Goal: Transaction & Acquisition: Purchase product/service

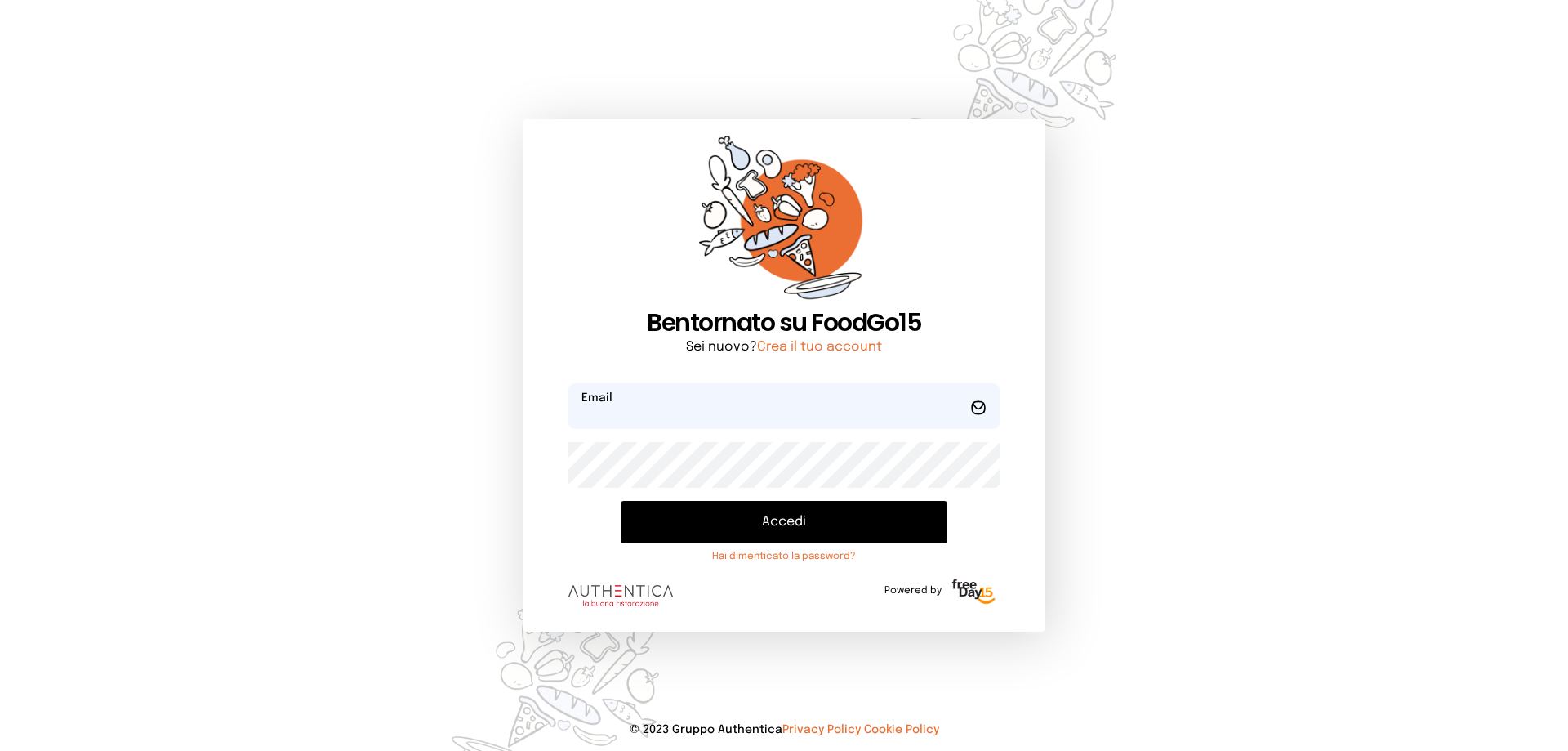
type input "**********"
click at [789, 523] on button "Accedi" at bounding box center [784, 522] width 327 height 43
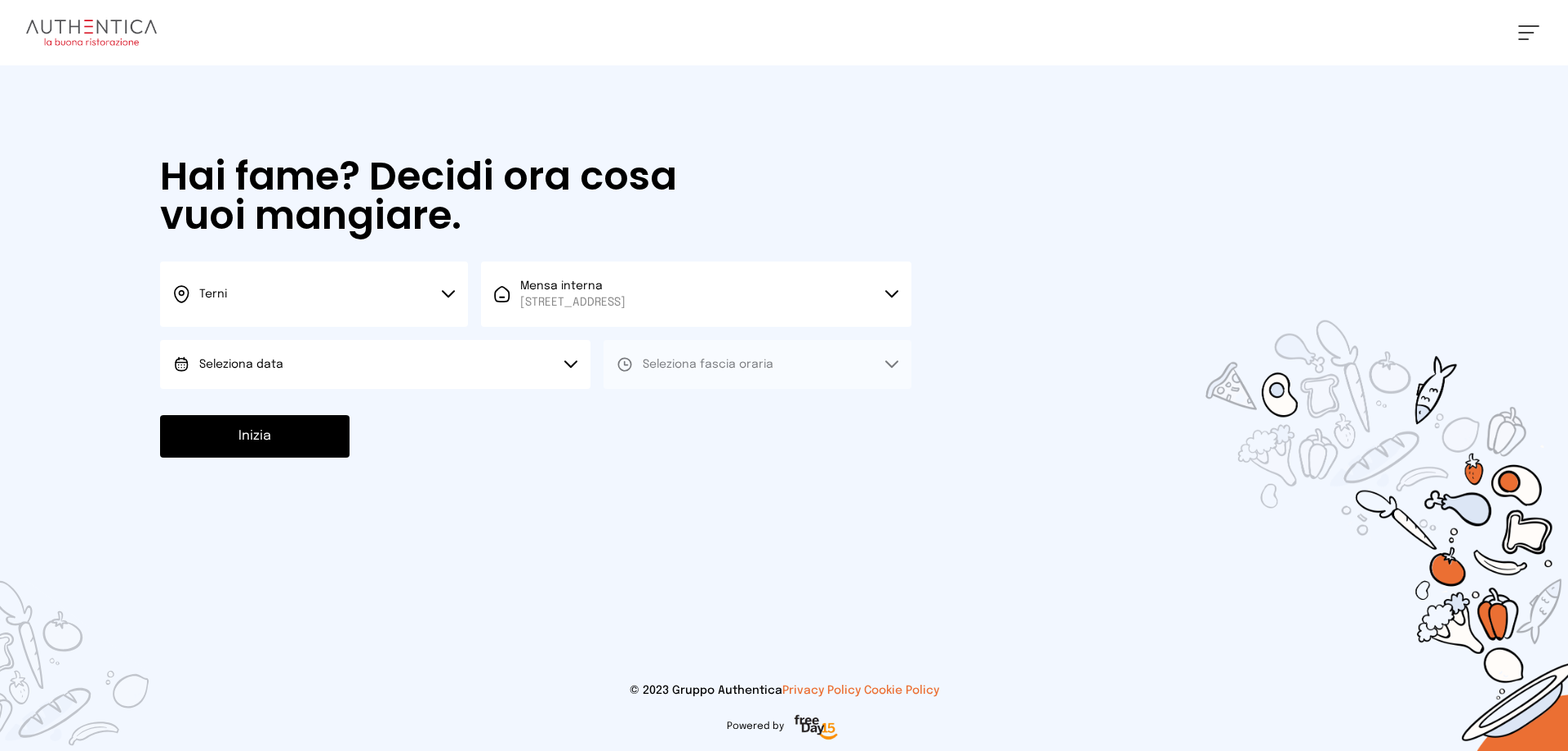
click at [270, 363] on span "Seleziona data" at bounding box center [241, 364] width 84 height 11
click at [272, 395] on li "[DATE], [DATE]" at bounding box center [375, 410] width 430 height 43
click at [667, 361] on span "Seleziona fascia oraria" at bounding box center [708, 364] width 131 height 11
drag, startPoint x: 677, startPoint y: 410, endPoint x: 572, endPoint y: 409, distance: 105.0
click at [668, 409] on span "Pranzo" at bounding box center [663, 411] width 39 height 17
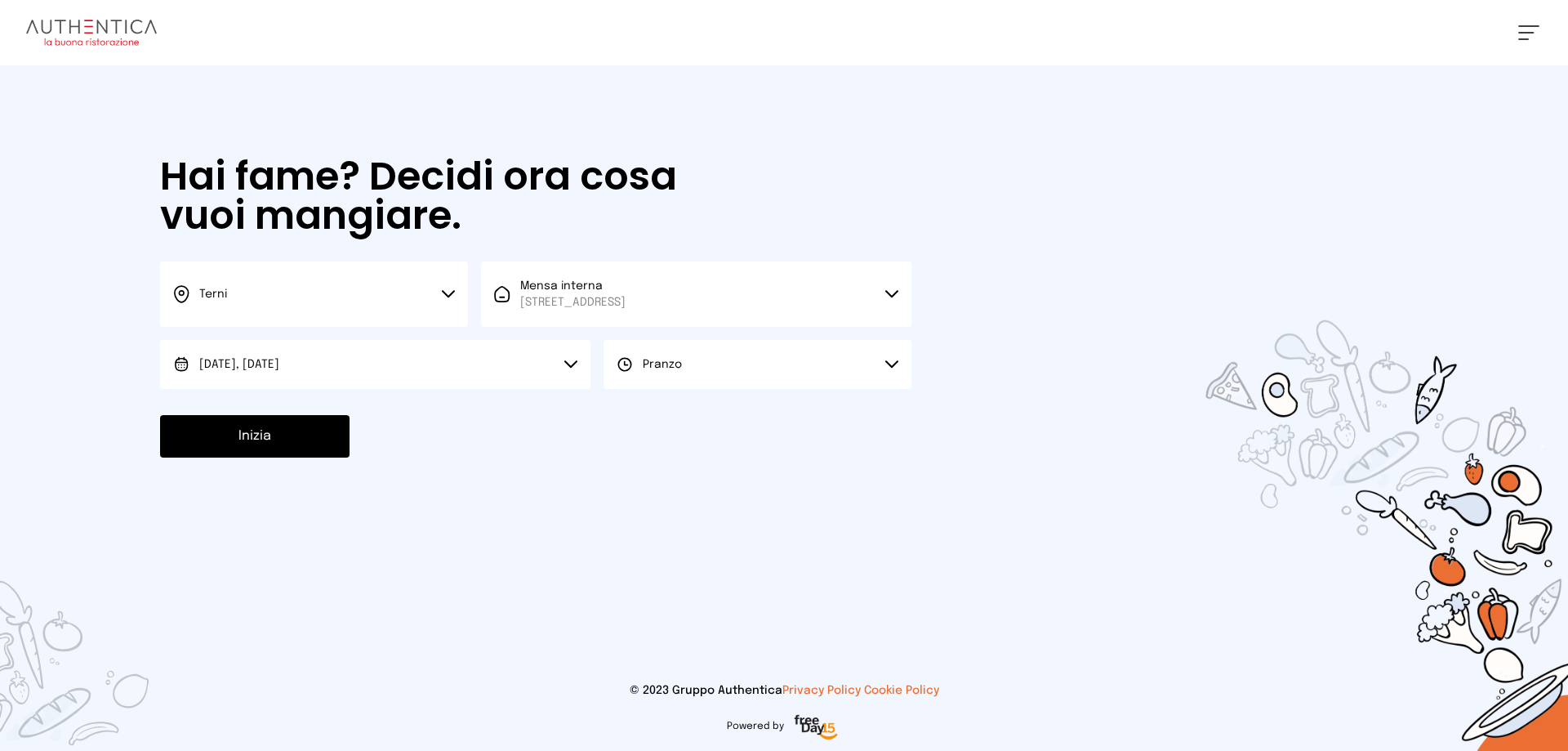
click at [251, 424] on button "Inizia" at bounding box center [255, 437] width 189 height 43
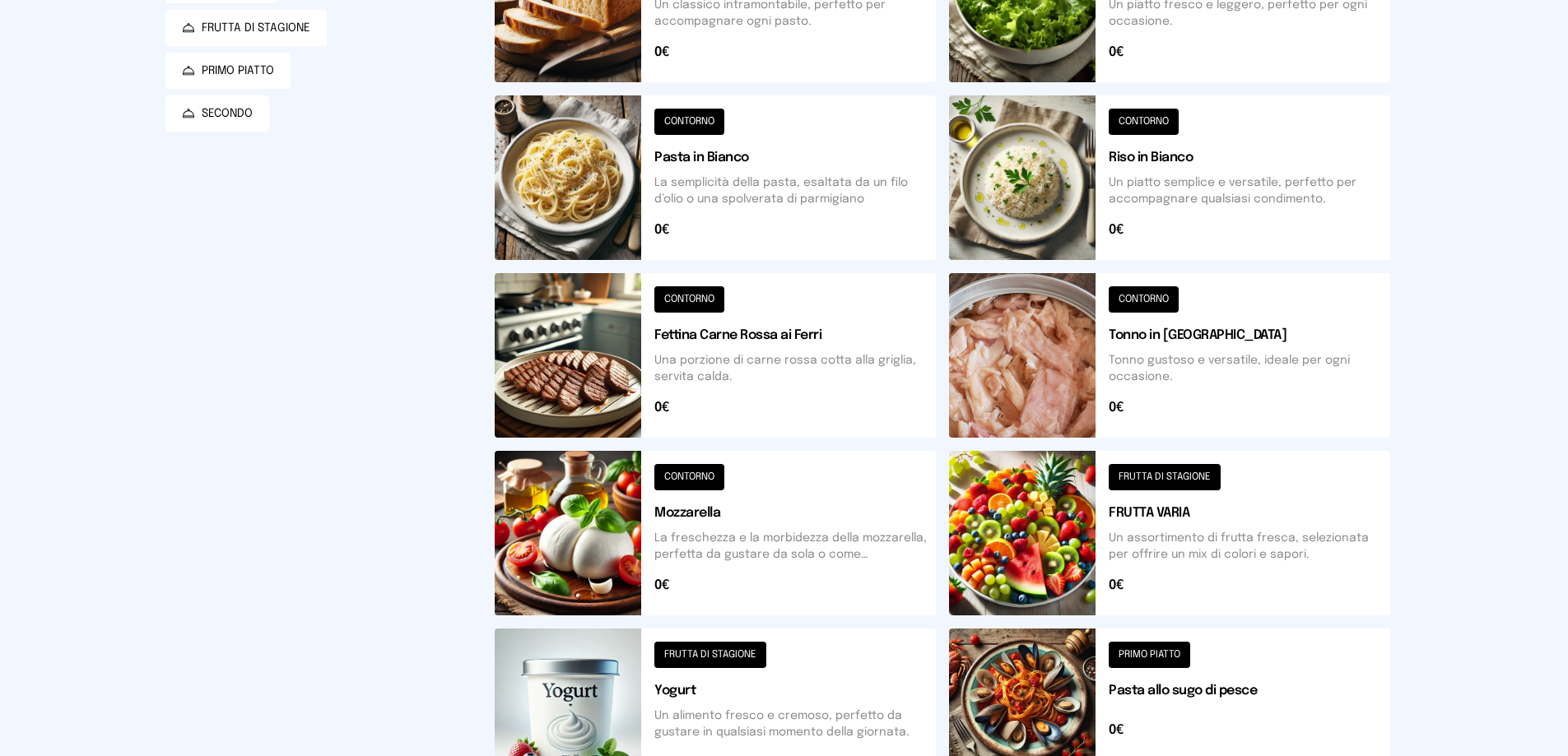
scroll to position [576, 0]
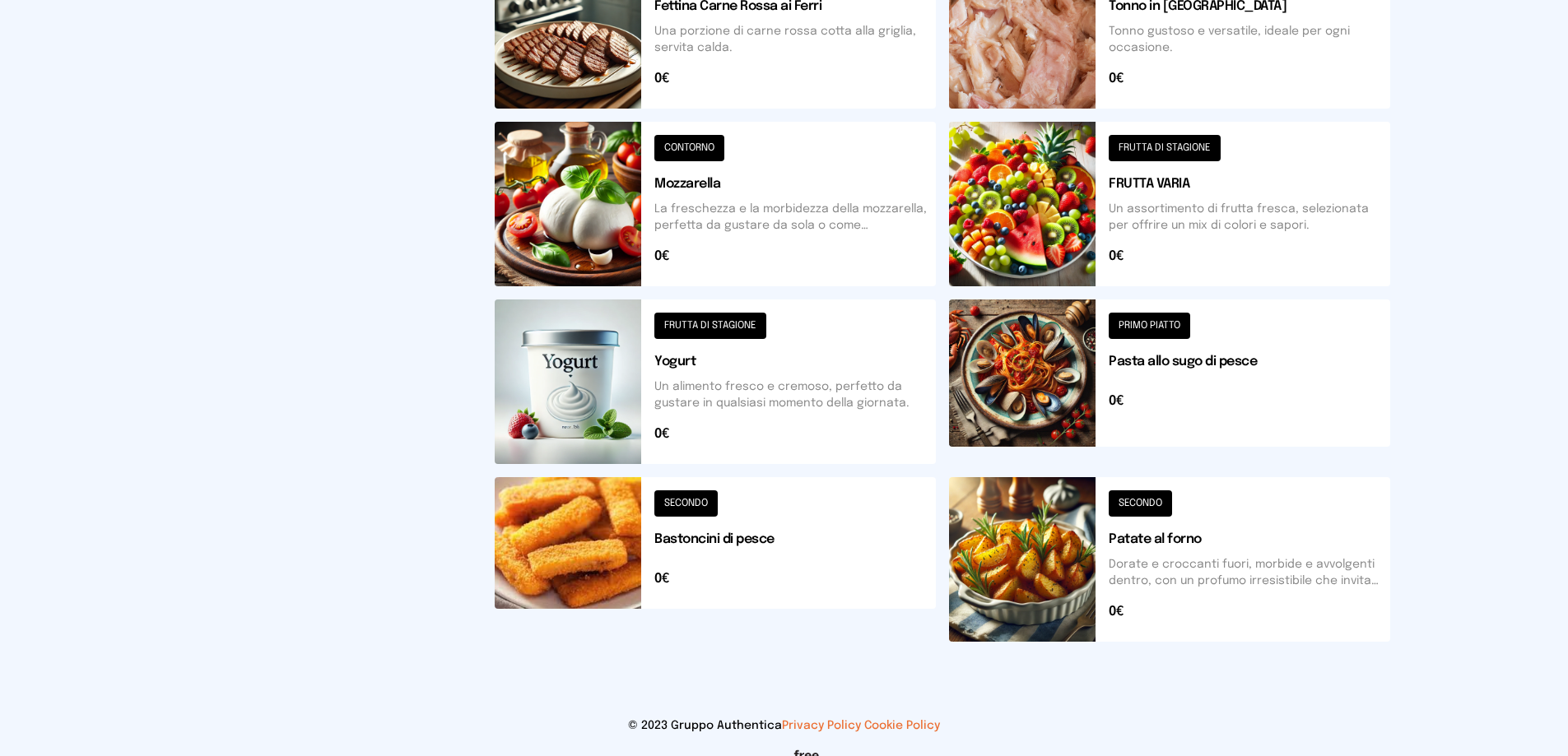
click at [576, 549] on button at bounding box center [715, 559] width 441 height 164
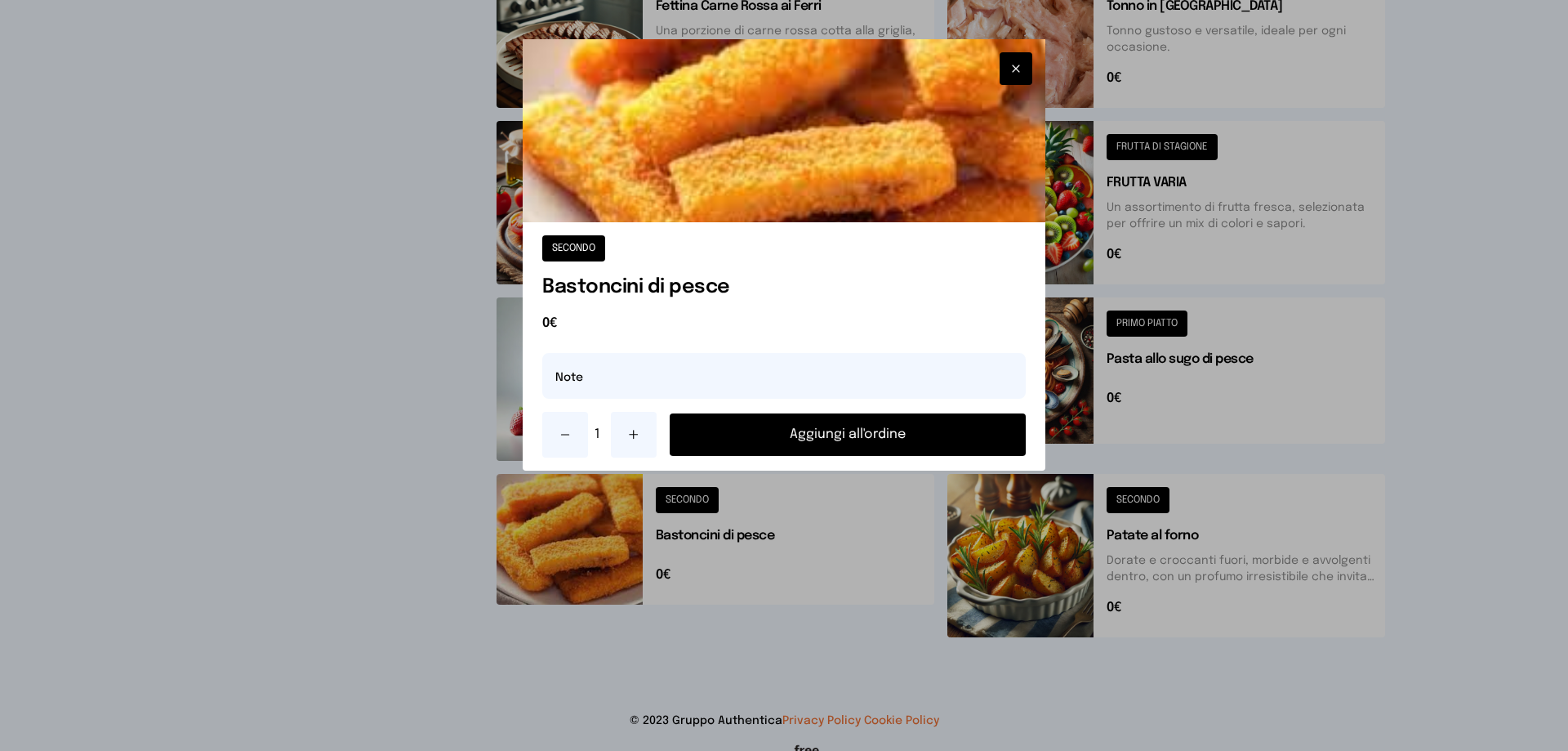
drag, startPoint x: 890, startPoint y: 468, endPoint x: 879, endPoint y: 450, distance: 21.1
click at [890, 467] on div "SECONDO Bastoncini di pesce 0€ Note 1 Aggiungi all'ordine" at bounding box center [784, 347] width 523 height 248
click at [868, 434] on button "Aggiungi all'ordine" at bounding box center [848, 435] width 356 height 43
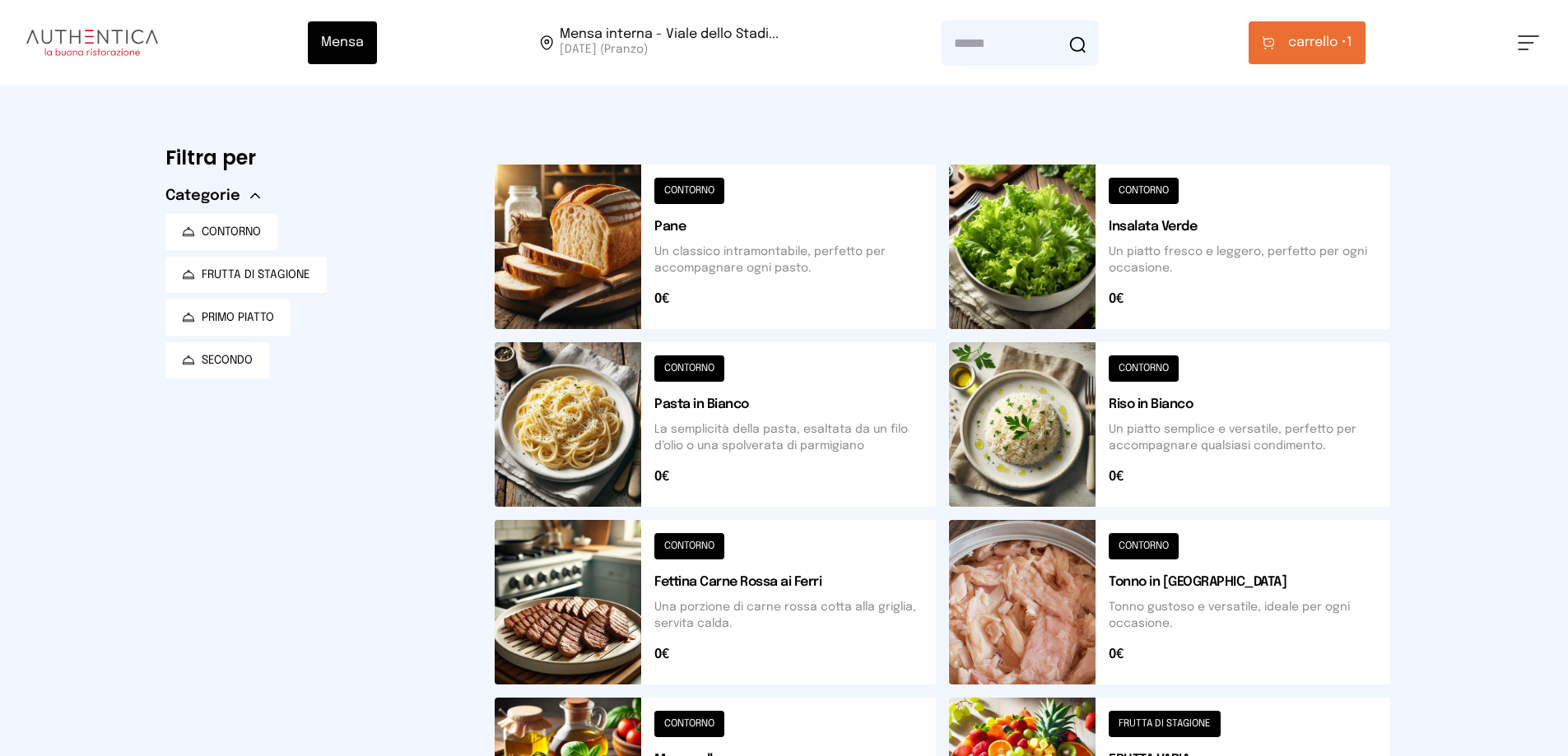
scroll to position [494, 0]
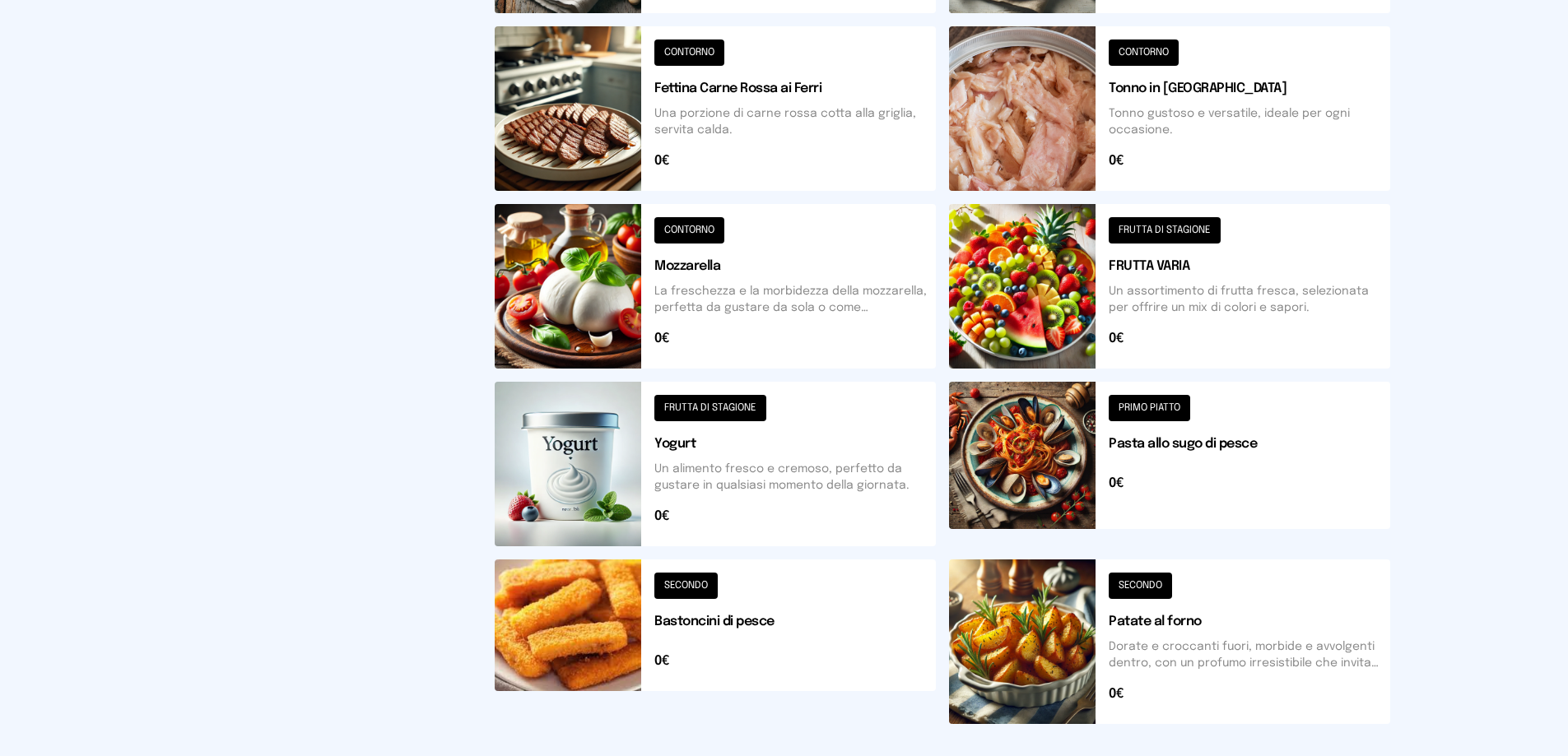
click at [1024, 600] on button at bounding box center [1169, 641] width 441 height 164
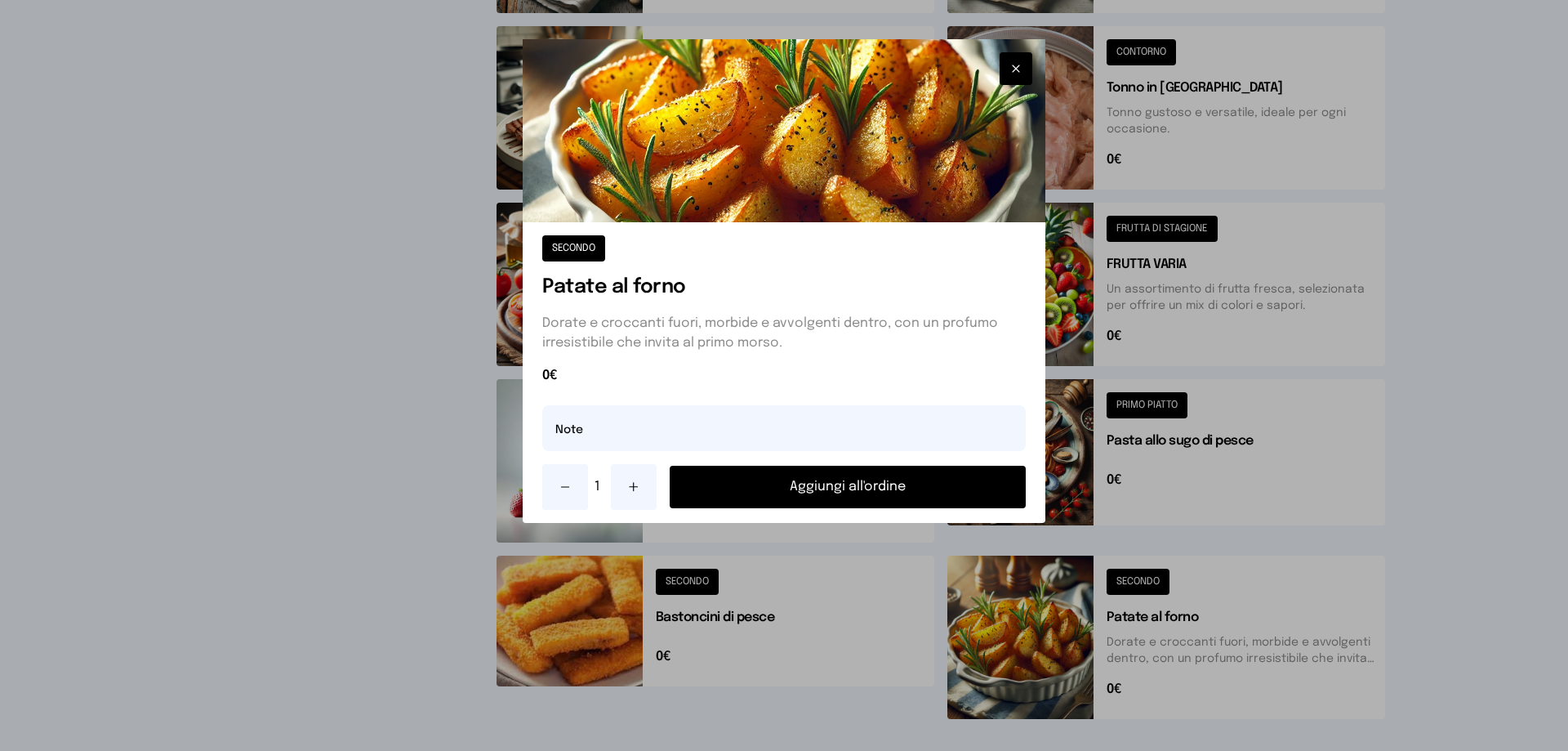
click at [901, 481] on button "Aggiungi all'ordine" at bounding box center [848, 487] width 356 height 43
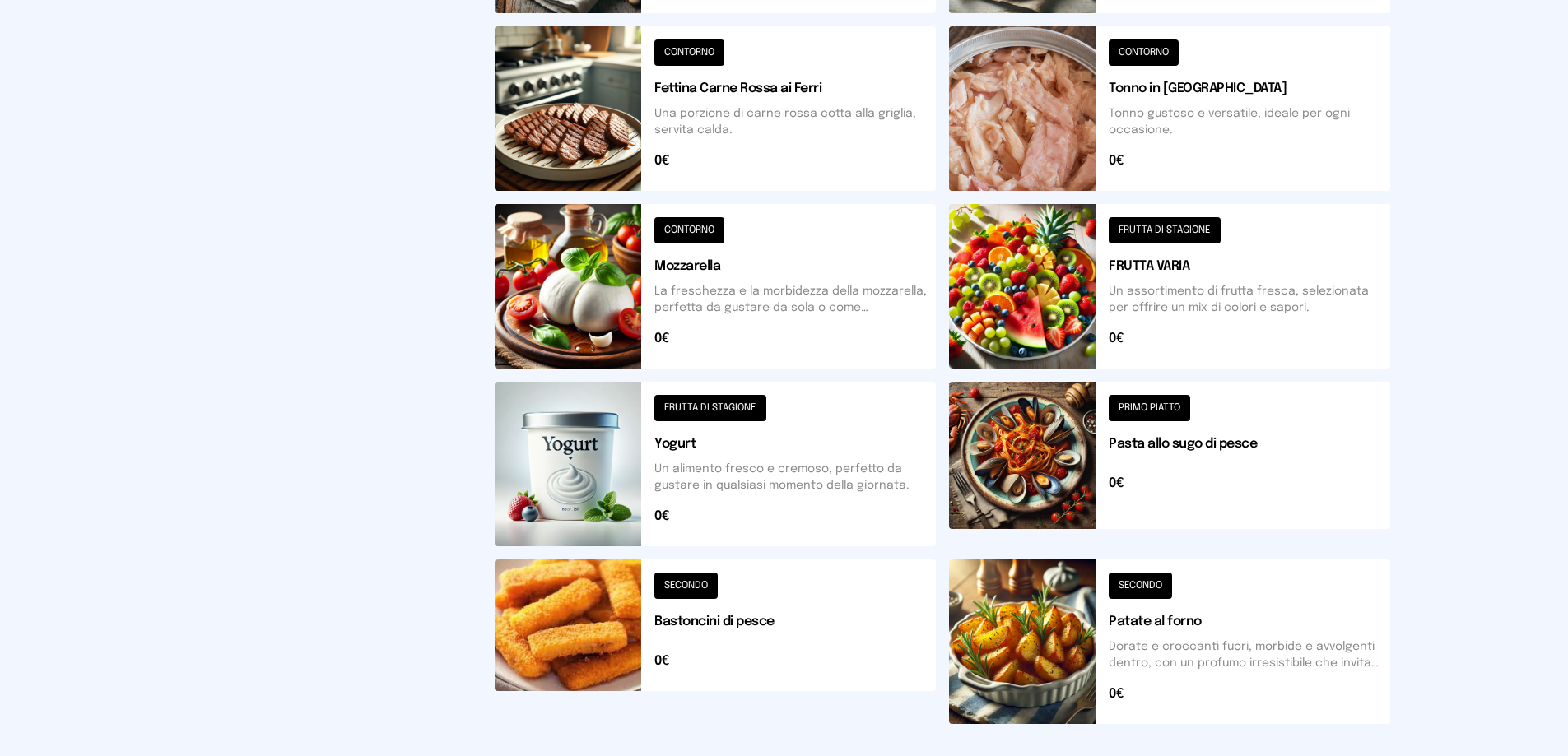
scroll to position [329, 0]
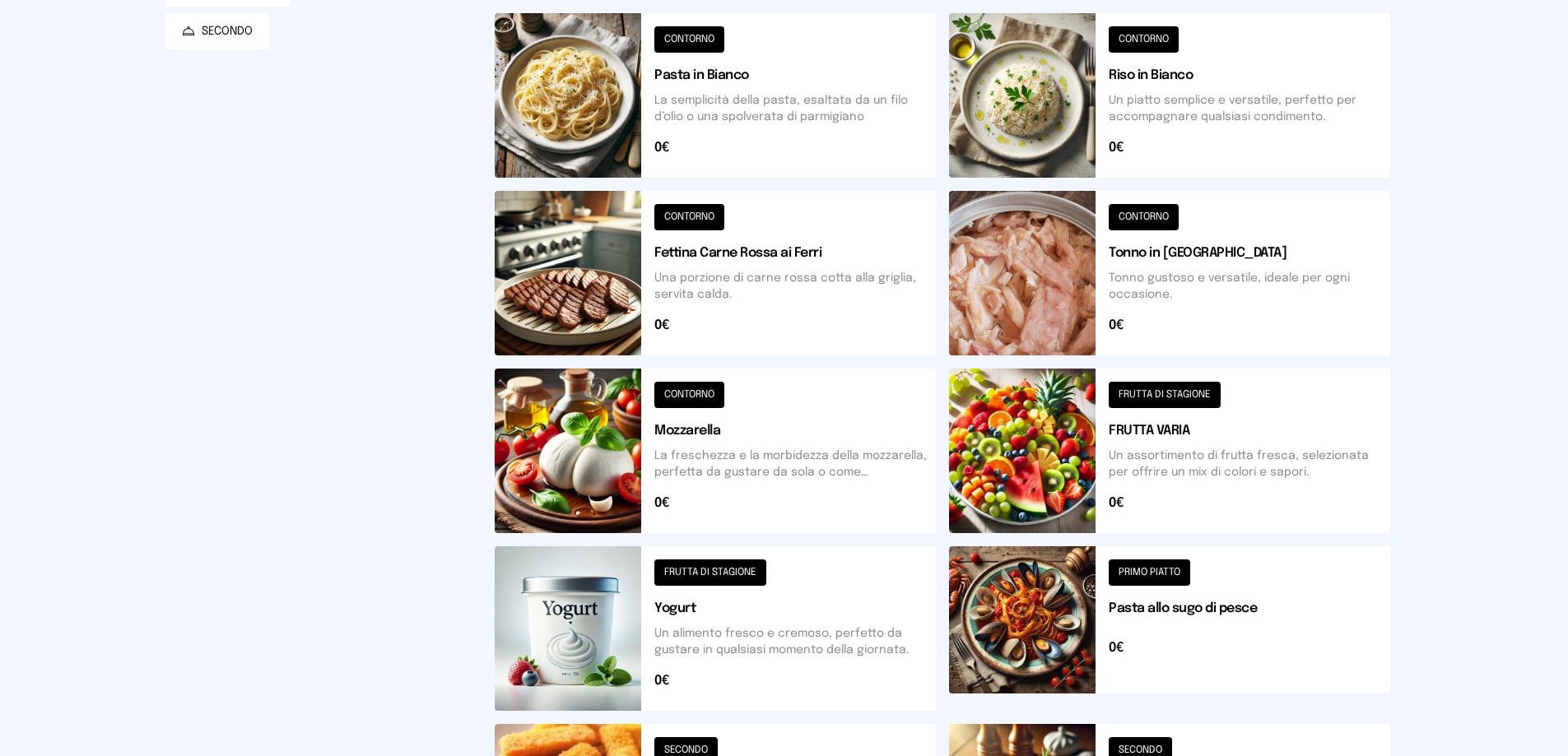
click at [1057, 433] on button at bounding box center [1169, 451] width 441 height 164
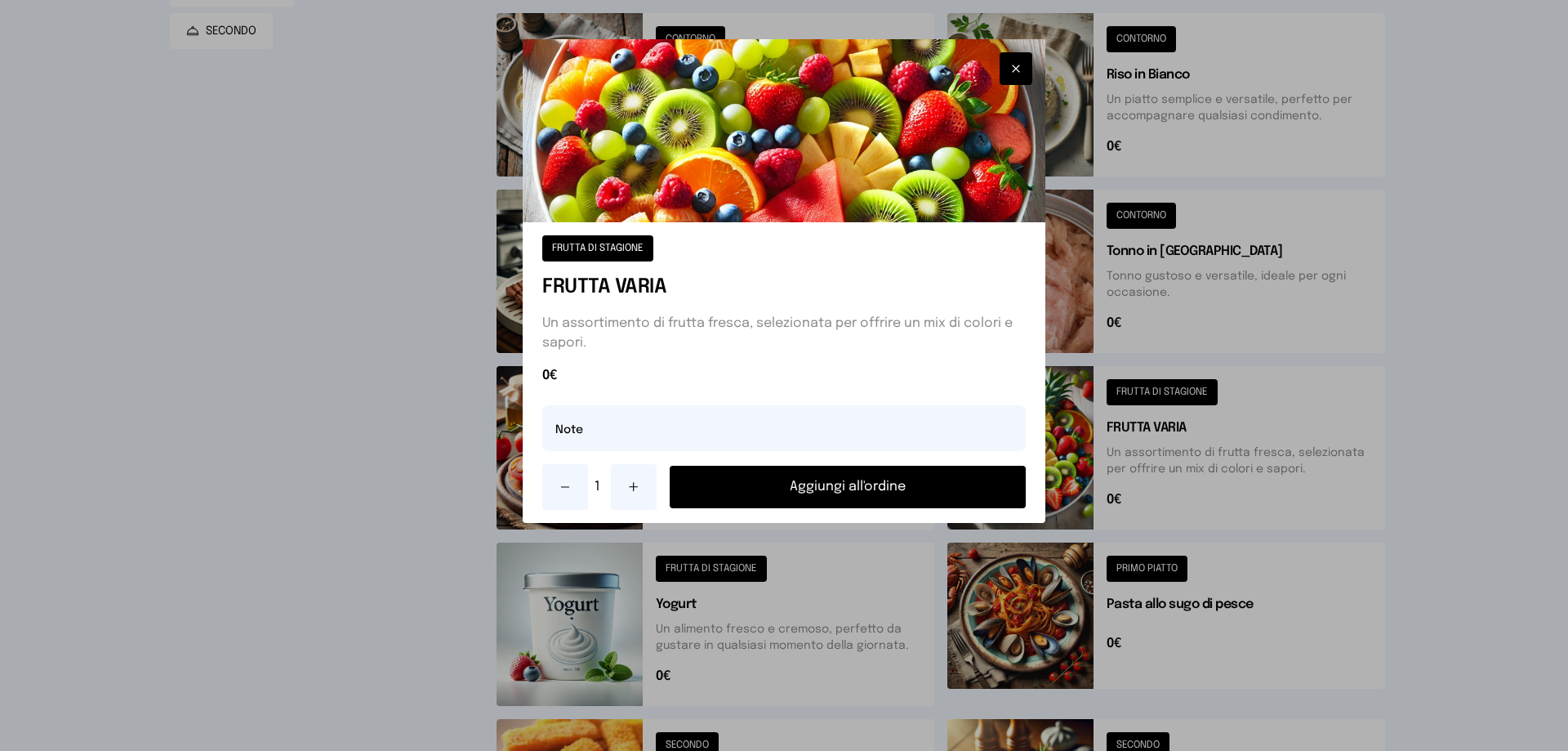
click at [638, 487] on icon at bounding box center [633, 487] width 8 height 0
click at [592, 433] on input "text" at bounding box center [784, 427] width 484 height 45
type input "**********"
click at [844, 484] on button "Aggiungi all'ordine" at bounding box center [848, 487] width 356 height 43
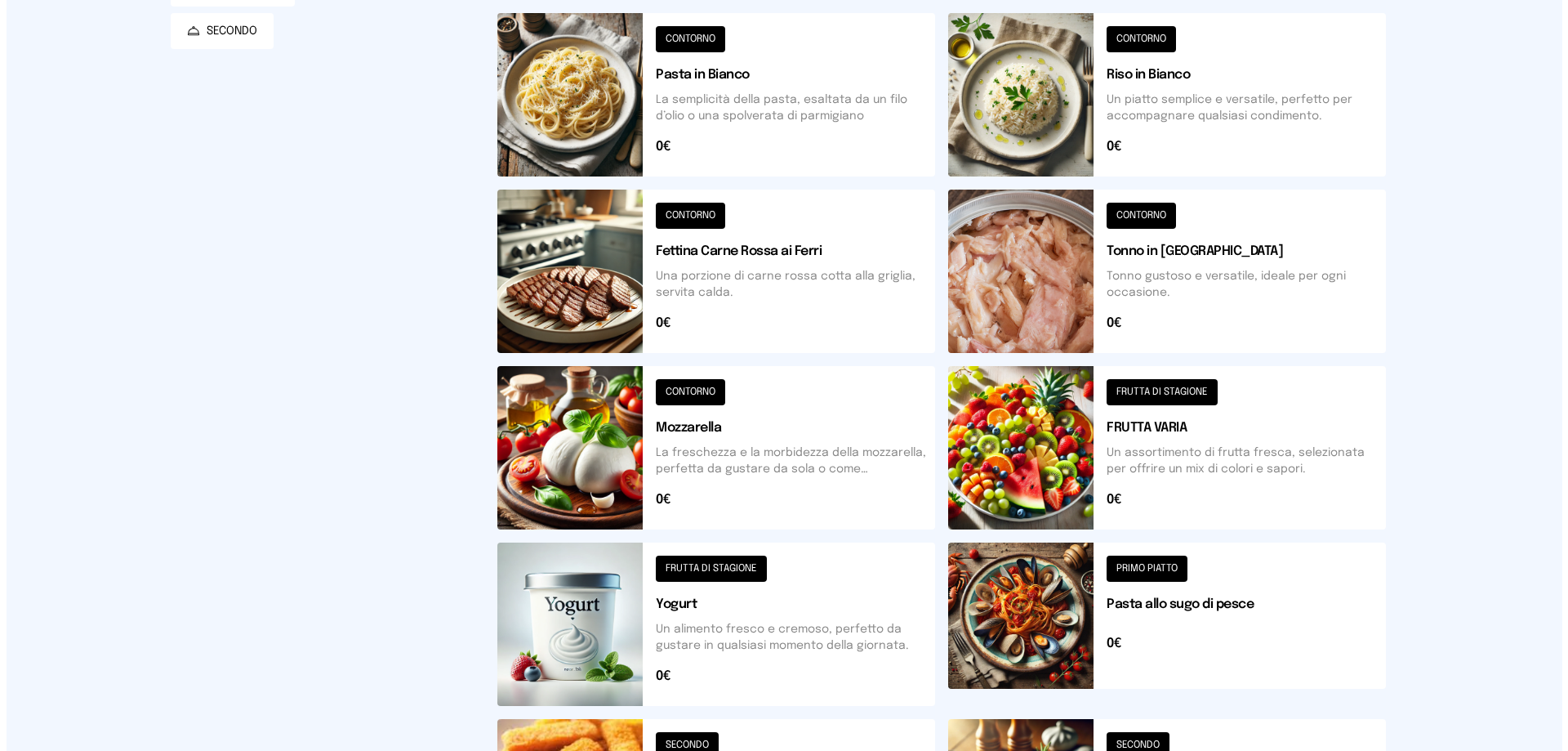
scroll to position [0, 0]
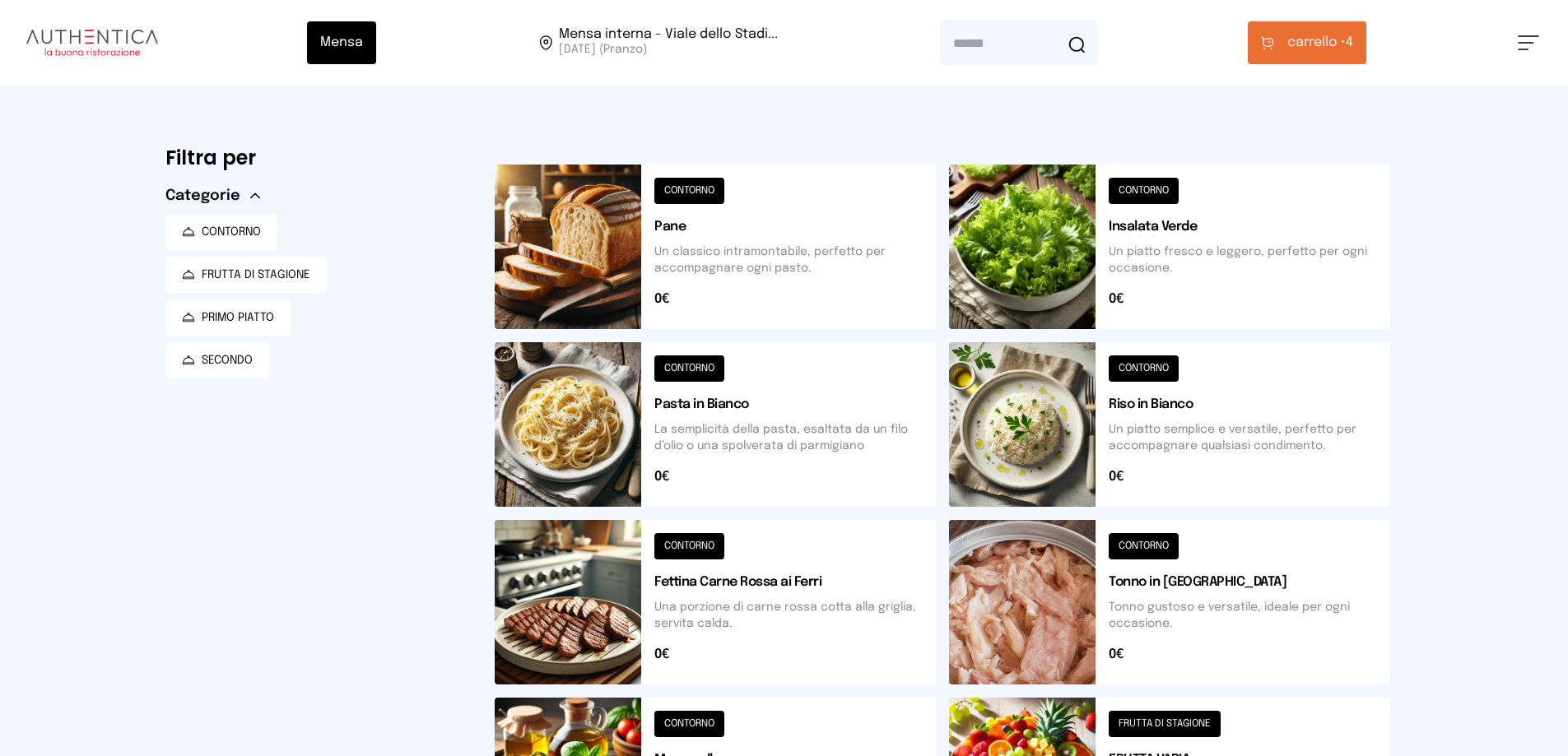
click at [1319, 40] on span "carrello •" at bounding box center [1316, 42] width 59 height 20
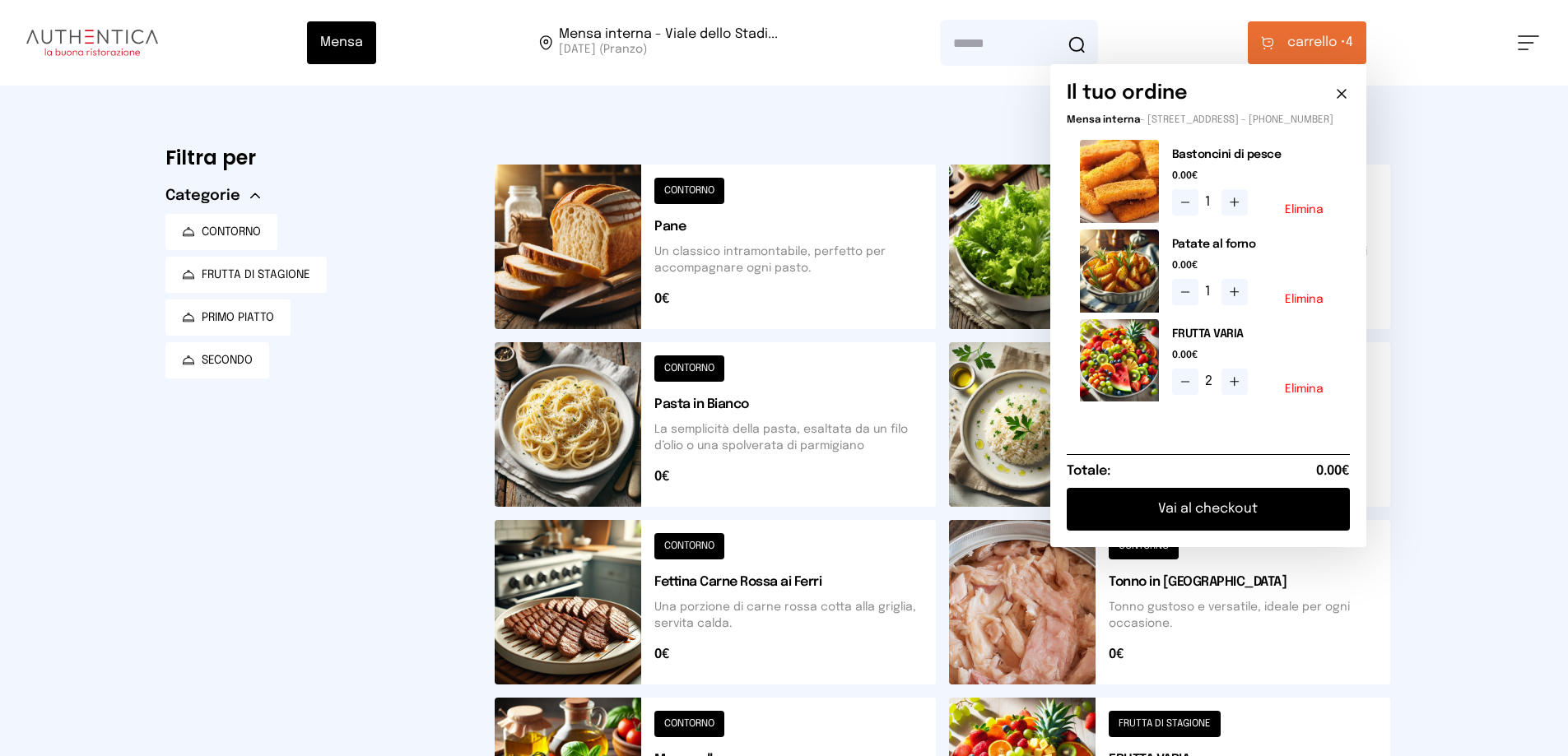
click at [1235, 512] on button "Vai al checkout" at bounding box center [1208, 510] width 283 height 43
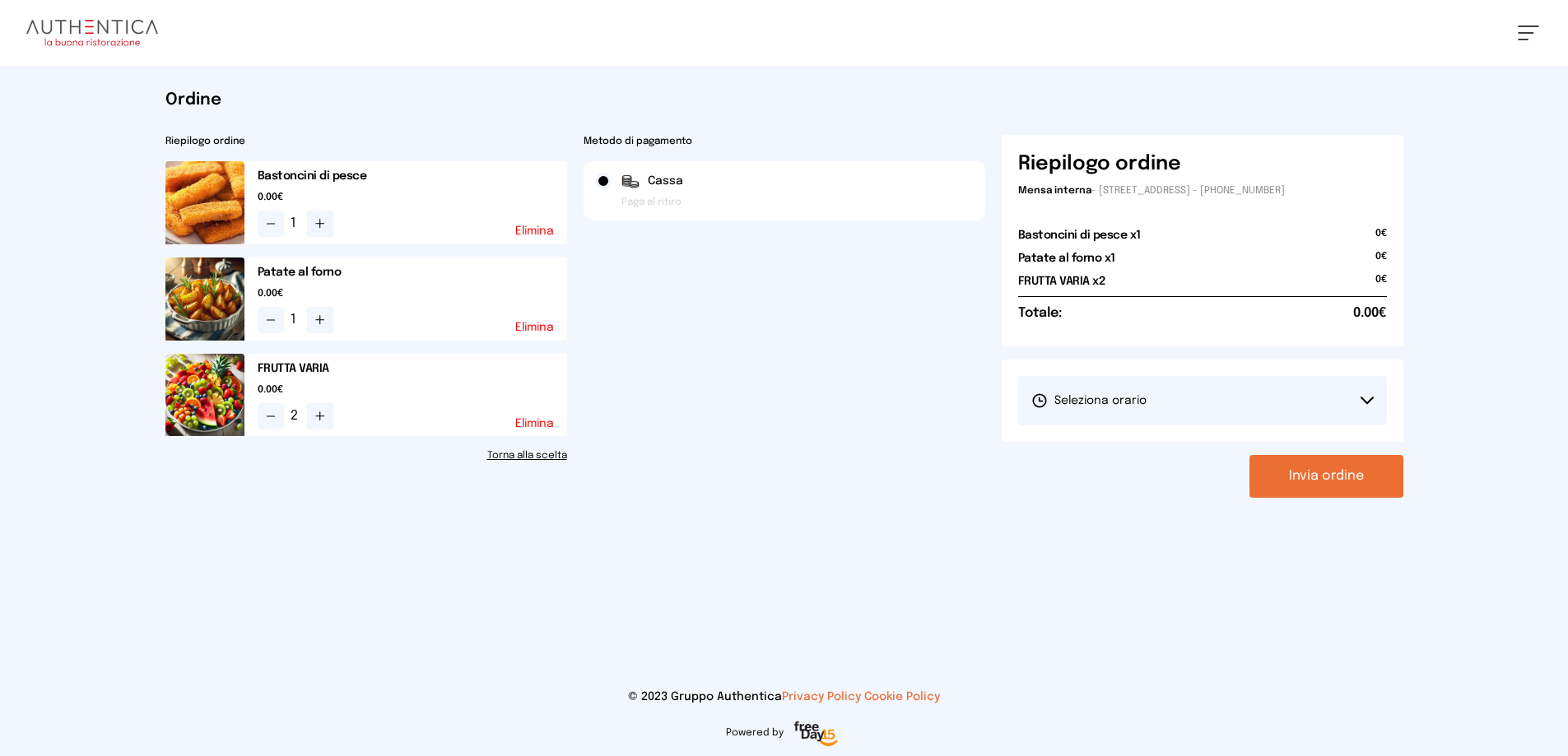
click at [1206, 412] on button "Seleziona orario" at bounding box center [1202, 400] width 369 height 49
click at [1214, 447] on li "1° Turno (13:00 - 15:00)" at bounding box center [1202, 447] width 369 height 43
click at [1289, 468] on button "Invia ordine" at bounding box center [1326, 476] width 154 height 43
